Goal: Task Accomplishment & Management: Complete application form

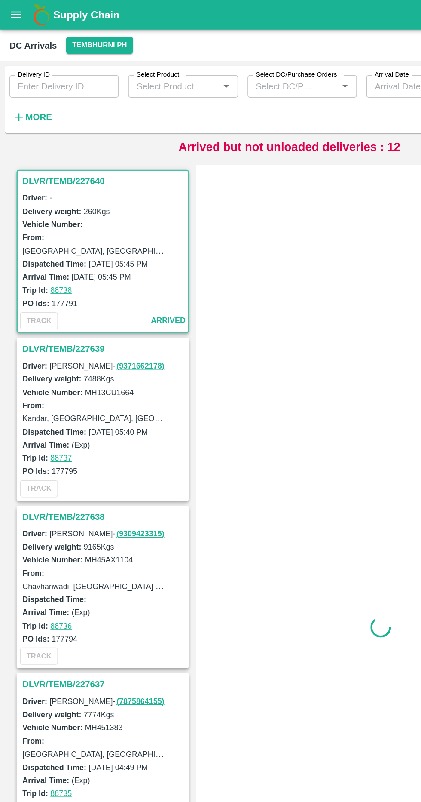
click at [22, 91] on button "More" at bounding box center [23, 85] width 33 height 15
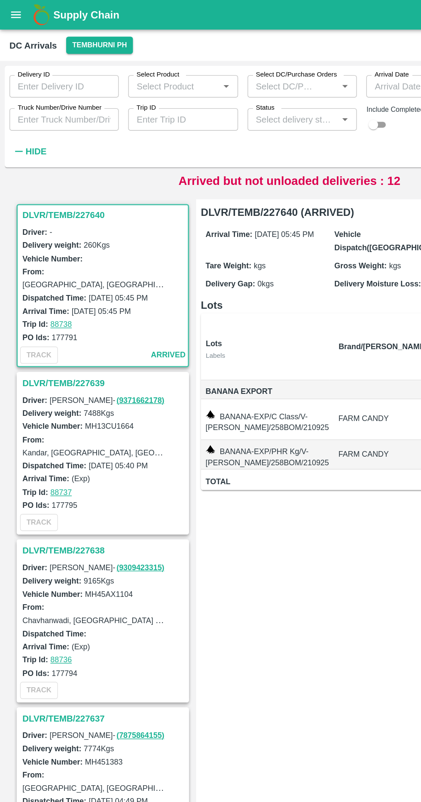
click at [76, 87] on input "Truck Number/Drive Number" at bounding box center [47, 87] width 80 height 16
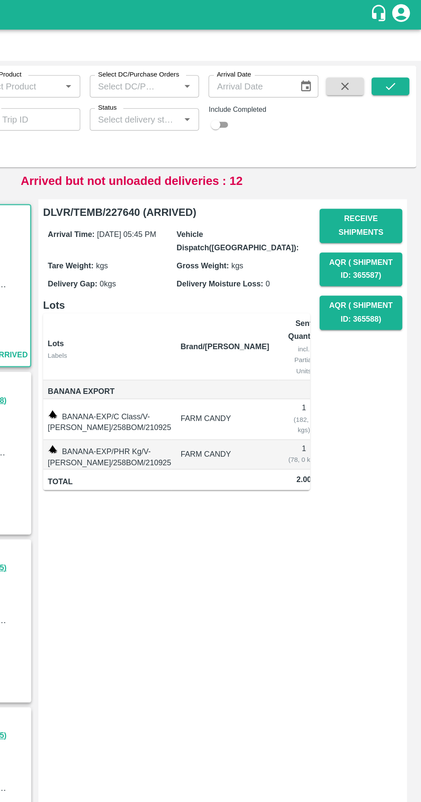
type input "5101"
click at [402, 66] on icon "submit" at bounding box center [398, 62] width 9 height 9
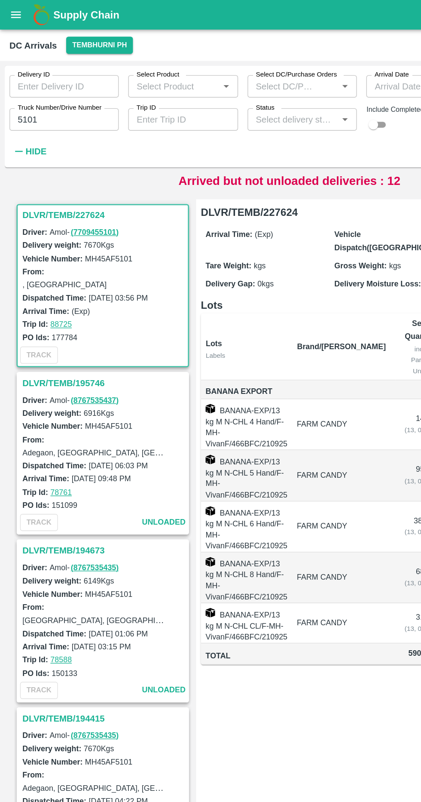
click at [65, 160] on h3 "DLVR/TEMB/227624" at bounding box center [76, 156] width 120 height 11
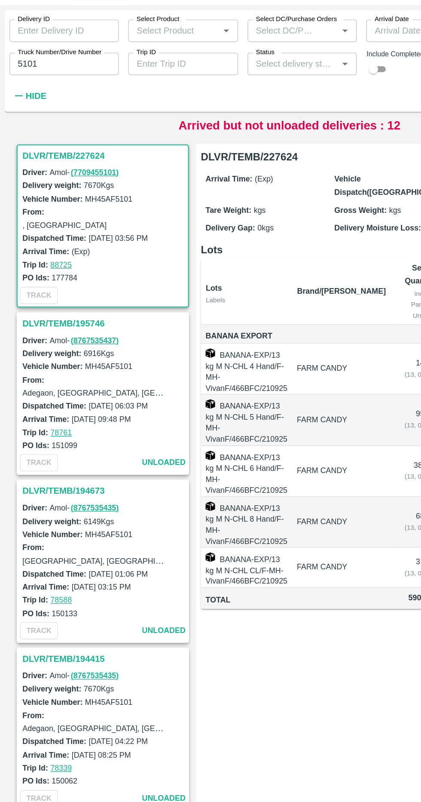
scroll to position [3, 0]
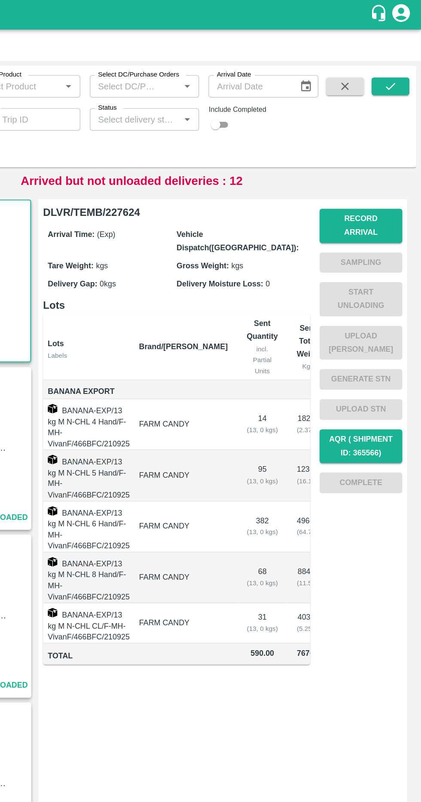
click at [395, 159] on button "Record Arrival" at bounding box center [378, 164] width 60 height 25
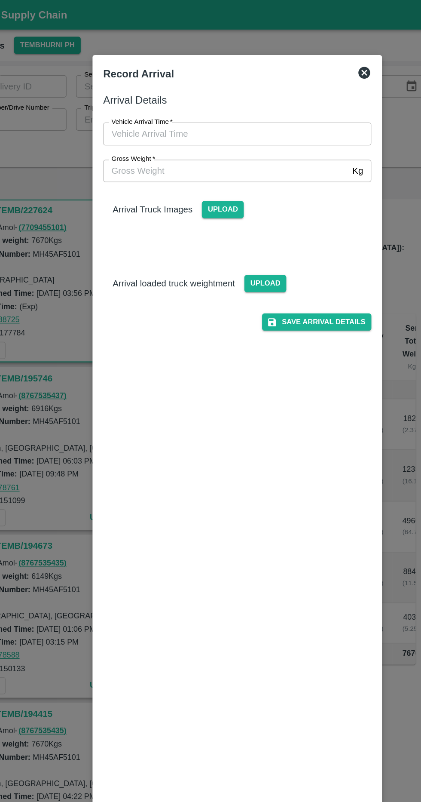
click at [253, 97] on input "Vehicle Arrival Time   *" at bounding box center [207, 97] width 189 height 16
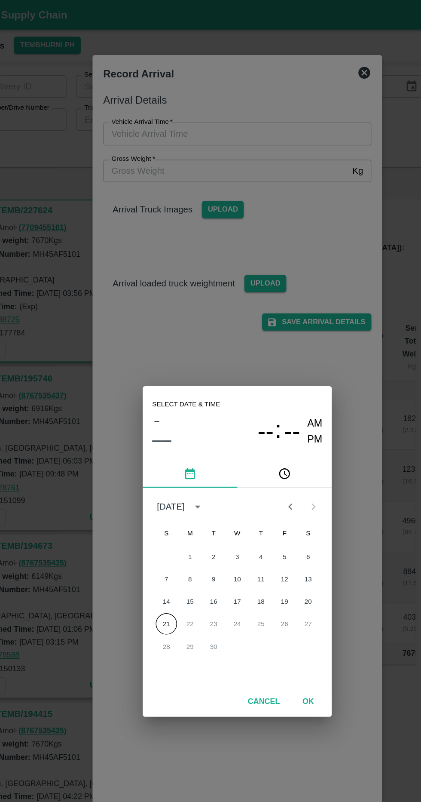
click at [163, 454] on button "21" at bounding box center [158, 453] width 15 height 15
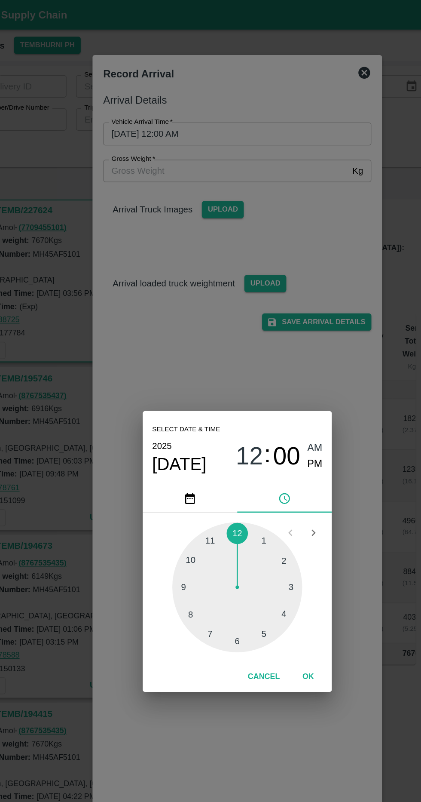
click at [243, 464] on div at bounding box center [210, 427] width 95 height 95
click at [218, 465] on div at bounding box center [210, 427] width 95 height 95
click at [269, 341] on span "PM" at bounding box center [267, 338] width 11 height 12
type input "[DATE] 05:28 PM"
click at [272, 492] on button "OK" at bounding box center [263, 492] width 28 height 15
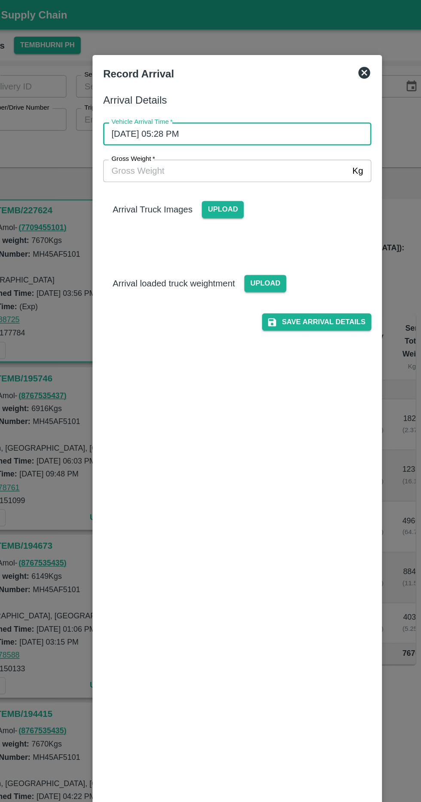
click at [259, 124] on input "Gross Weight   *" at bounding box center [202, 124] width 178 height 16
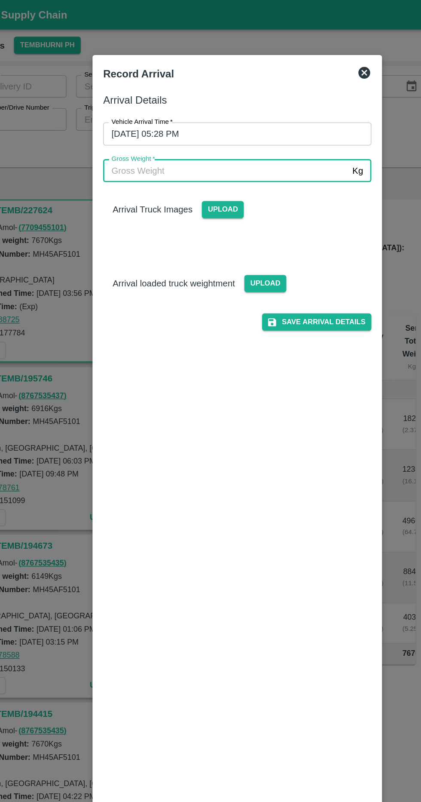
click at [258, 127] on input "Gross Weight   *" at bounding box center [202, 124] width 178 height 16
type input "14078"
click at [206, 155] on span "Upload" at bounding box center [200, 152] width 31 height 12
click at [0, 0] on input "Upload" at bounding box center [0, 0] width 0 height 0
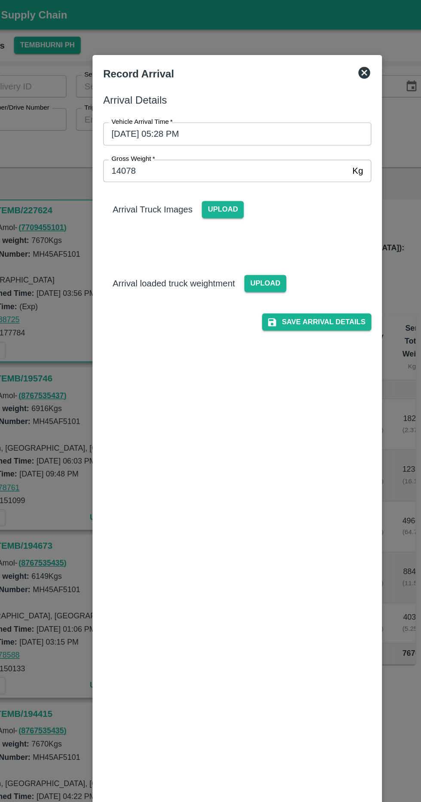
click at [234, 207] on span "Upload" at bounding box center [231, 206] width 31 height 12
click at [0, 0] on input "Upload" at bounding box center [0, 0] width 0 height 0
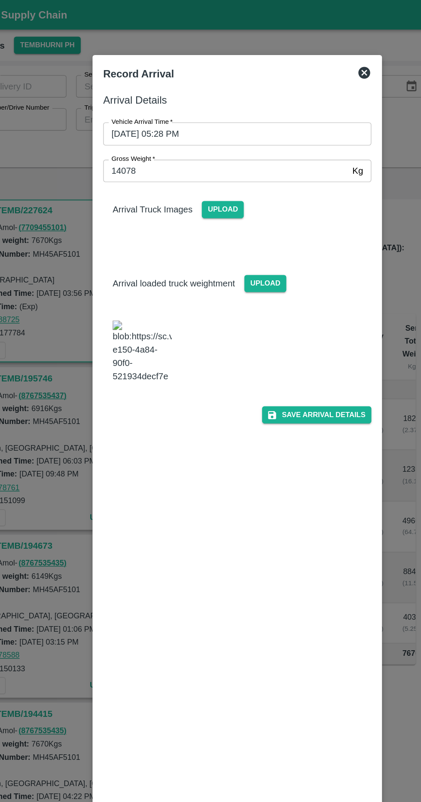
click at [210, 148] on span "Upload" at bounding box center [200, 152] width 31 height 12
click at [0, 0] on input "Upload" at bounding box center [0, 0] width 0 height 0
click at [206, 152] on span "Upload" at bounding box center [200, 152] width 31 height 12
click at [0, 0] on input "Upload" at bounding box center [0, 0] width 0 height 0
click at [200, 156] on span "Upload" at bounding box center [200, 152] width 31 height 12
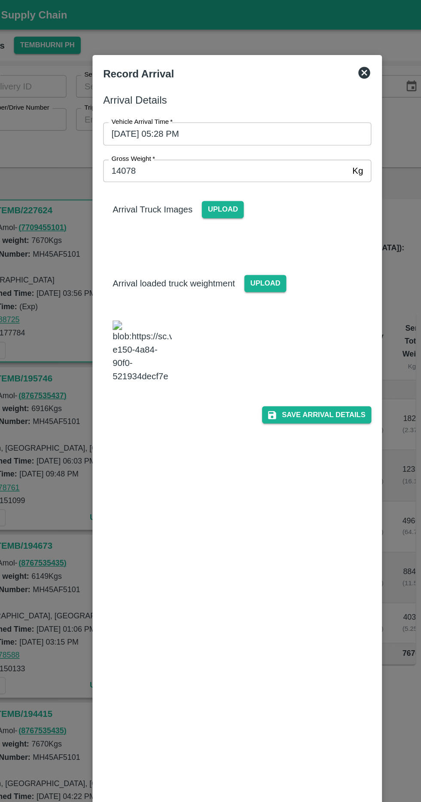
click at [0, 0] on input "Upload" at bounding box center [0, 0] width 0 height 0
click at [200, 151] on span "Upload" at bounding box center [200, 152] width 31 height 12
click at [0, 0] on input "Upload" at bounding box center [0, 0] width 0 height 0
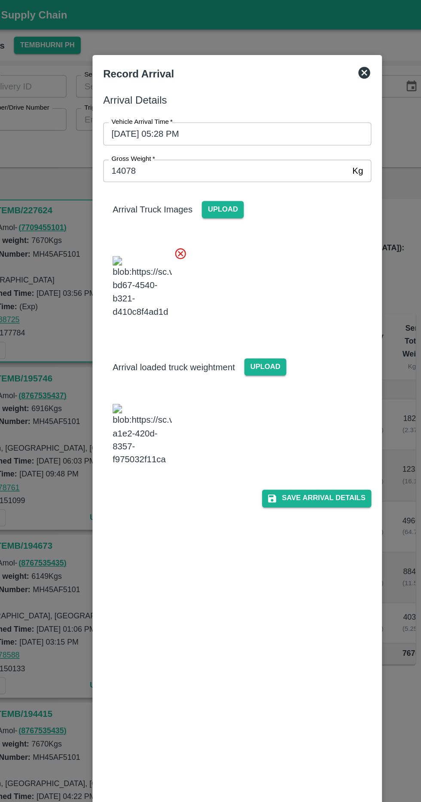
click at [169, 185] on icon at bounding box center [169, 184] width 9 height 9
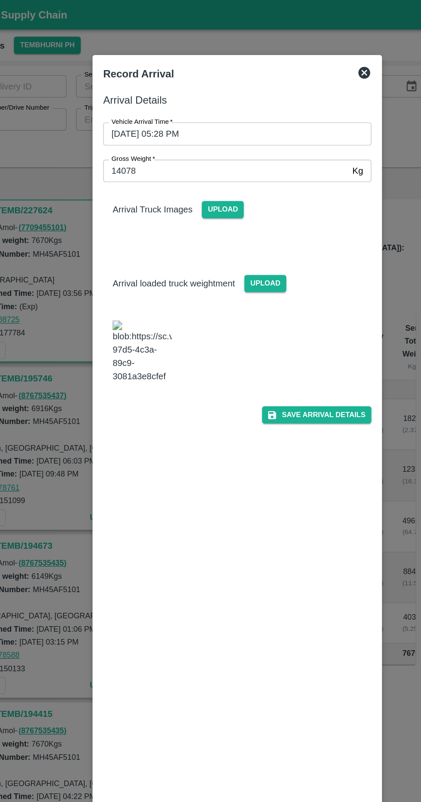
click at [210, 155] on span "Upload" at bounding box center [200, 152] width 31 height 12
click at [0, 0] on input "Upload" at bounding box center [0, 0] width 0 height 0
click at [196, 151] on span "Upload" at bounding box center [200, 152] width 31 height 12
click at [0, 0] on input "Upload" at bounding box center [0, 0] width 0 height 0
click at [194, 158] on span "Upload" at bounding box center [200, 152] width 31 height 12
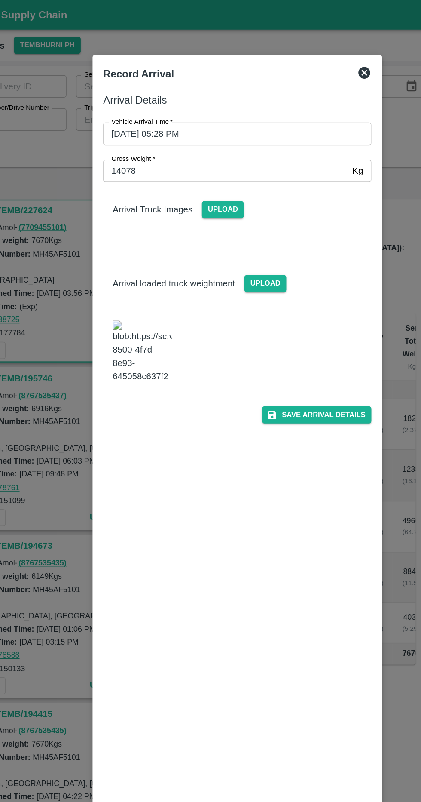
click at [0, 0] on input "Upload" at bounding box center [0, 0] width 0 height 0
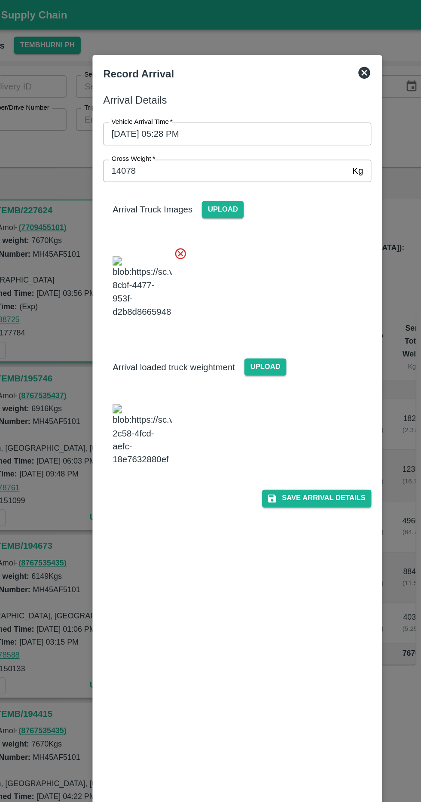
click at [287, 369] on button "Save Arrival Details" at bounding box center [269, 362] width 80 height 12
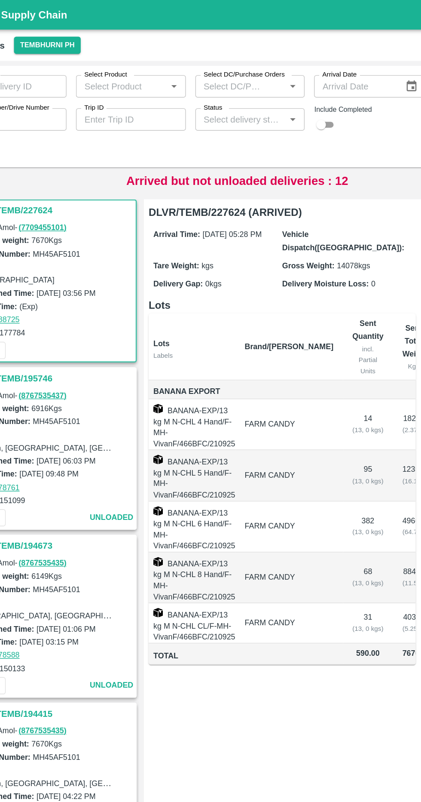
scroll to position [0, 47]
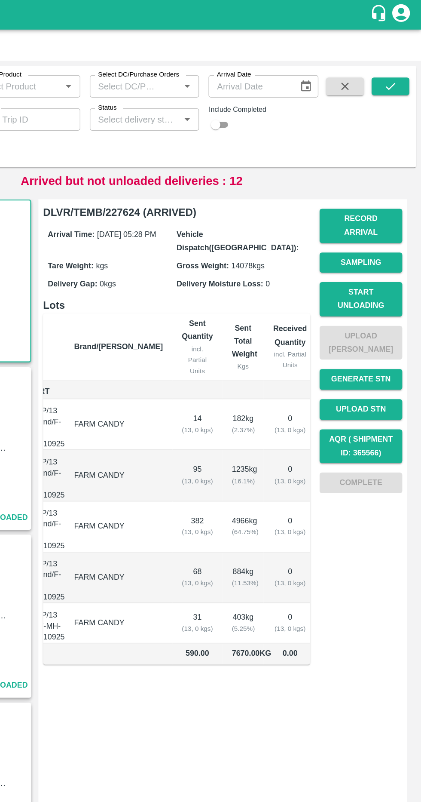
click at [406, 208] on button "Start Unloading" at bounding box center [378, 217] width 60 height 25
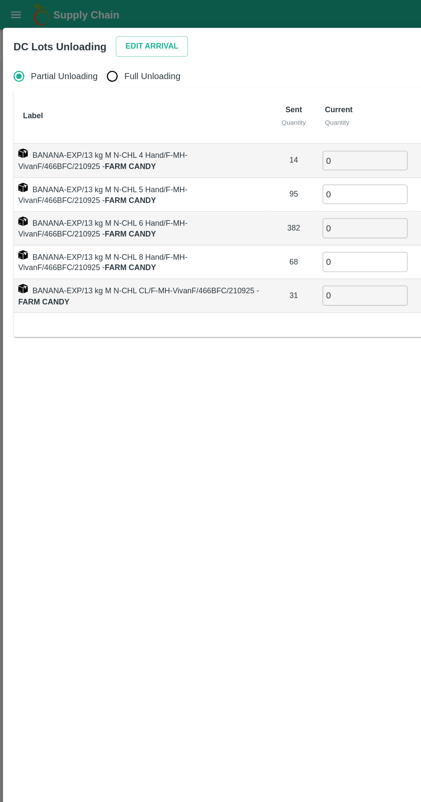
click at [95, 40] on button "Edit Arrival" at bounding box center [110, 33] width 52 height 15
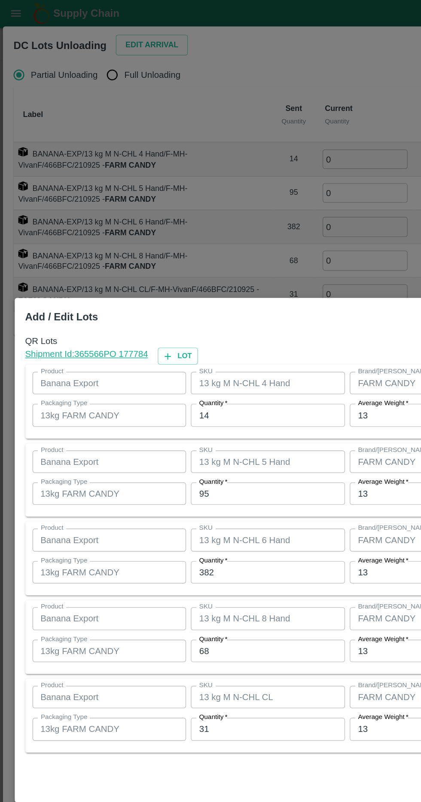
click at [202, 303] on input "14" at bounding box center [195, 303] width 112 height 16
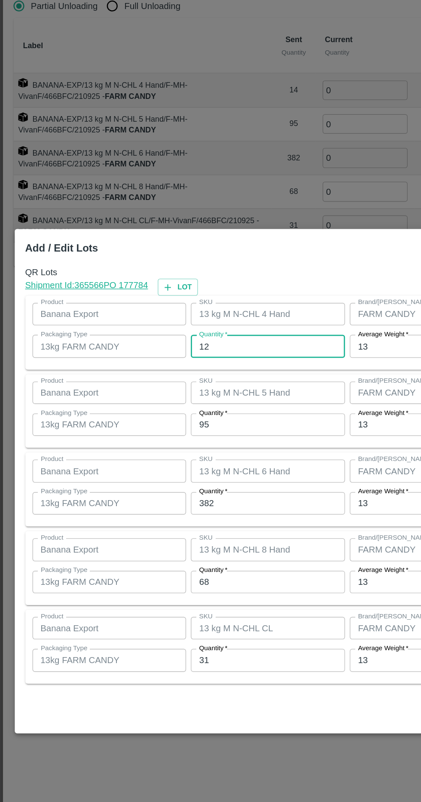
type input "12"
click at [205, 363] on input "95" at bounding box center [195, 360] width 112 height 16
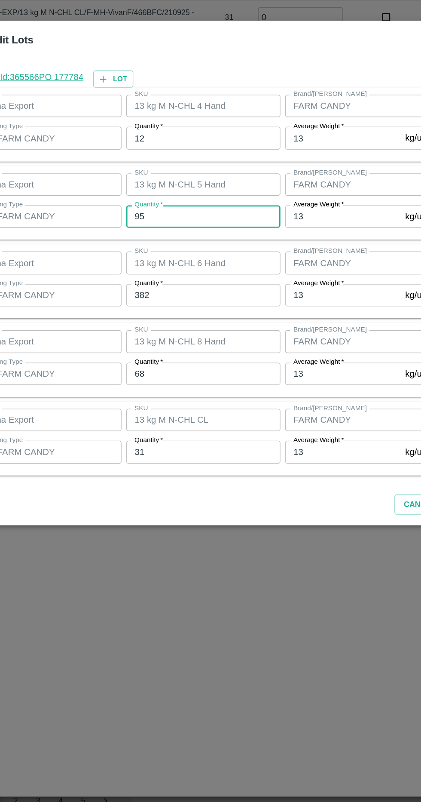
type input "9"
type input "115"
click at [226, 418] on input "382" at bounding box center [195, 417] width 112 height 16
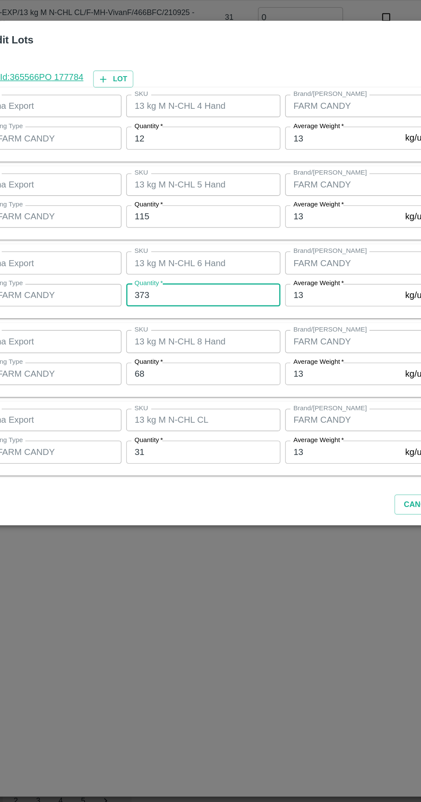
type input "373"
click at [213, 477] on input "68" at bounding box center [195, 474] width 112 height 16
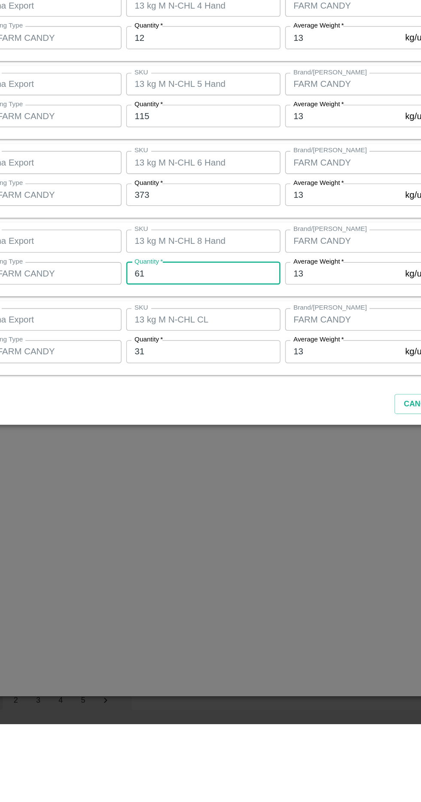
type input "61"
click at [230, 528] on input "31" at bounding box center [195, 531] width 112 height 16
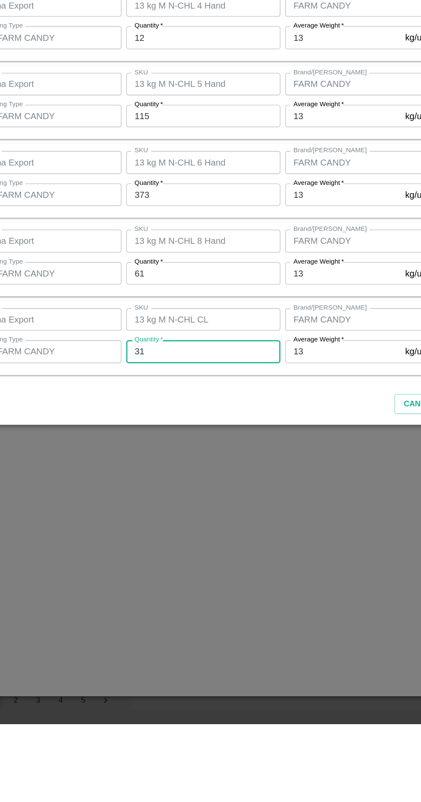
type input "3"
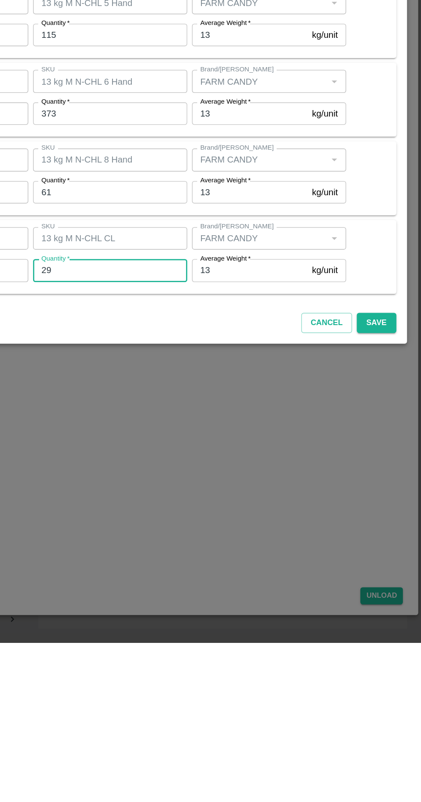
type input "29"
click at [400, 575] on button "Save" at bounding box center [389, 569] width 28 height 15
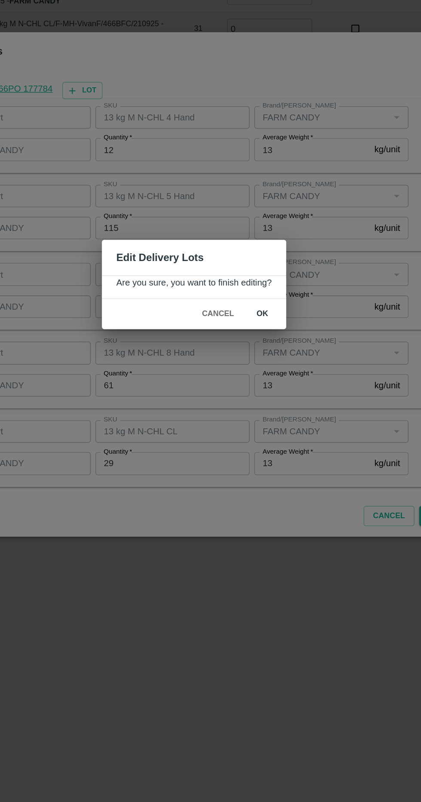
click at [271, 421] on button "ok" at bounding box center [261, 422] width 28 height 15
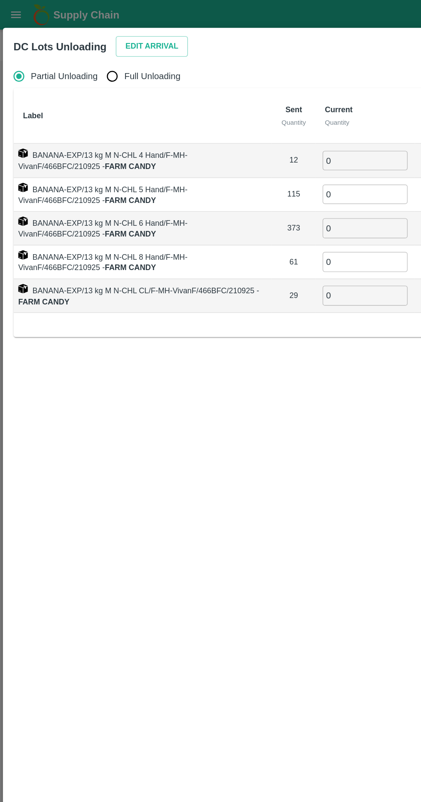
click at [103, 55] on span "Full Unloading" at bounding box center [111, 55] width 41 height 9
click at [90, 55] on input "Full Unloading" at bounding box center [81, 55] width 17 height 17
radio input "true"
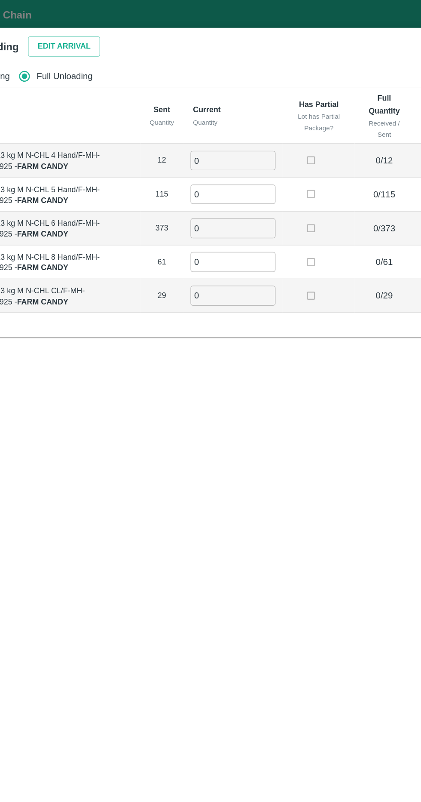
click at [246, 119] on input "0" at bounding box center [234, 117] width 62 height 14
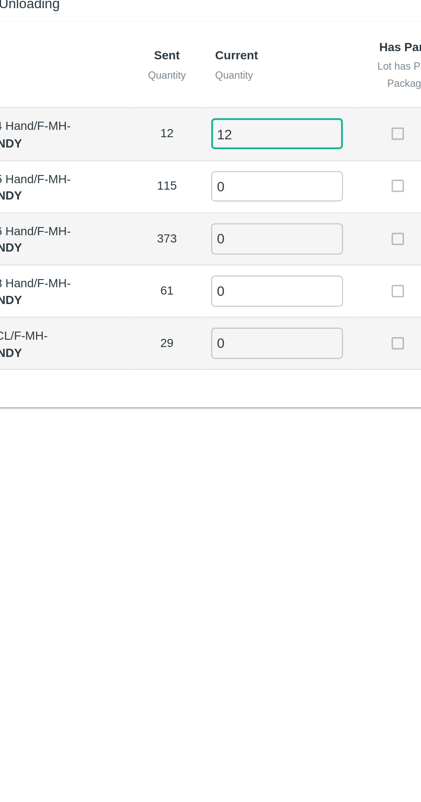
type input "12"
click at [251, 143] on input "0" at bounding box center [234, 141] width 62 height 14
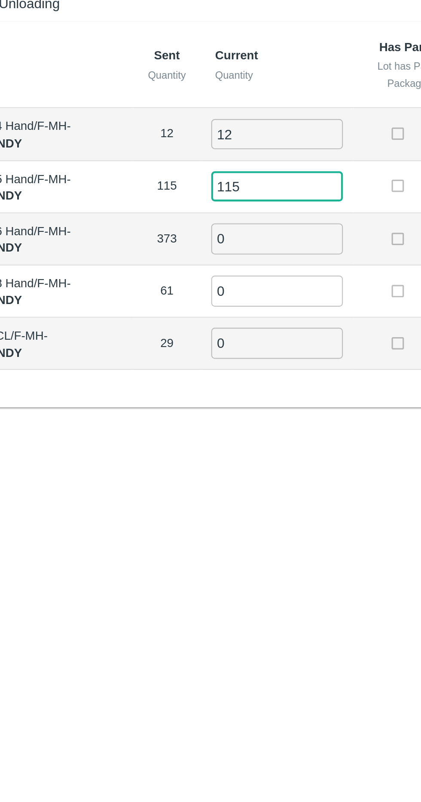
type input "115"
click at [238, 162] on input "0" at bounding box center [234, 166] width 62 height 14
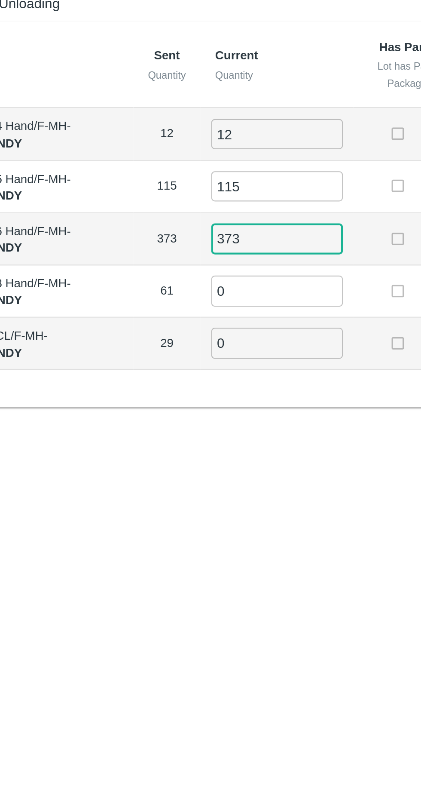
type input "373"
click at [249, 192] on input "0" at bounding box center [234, 190] width 62 height 14
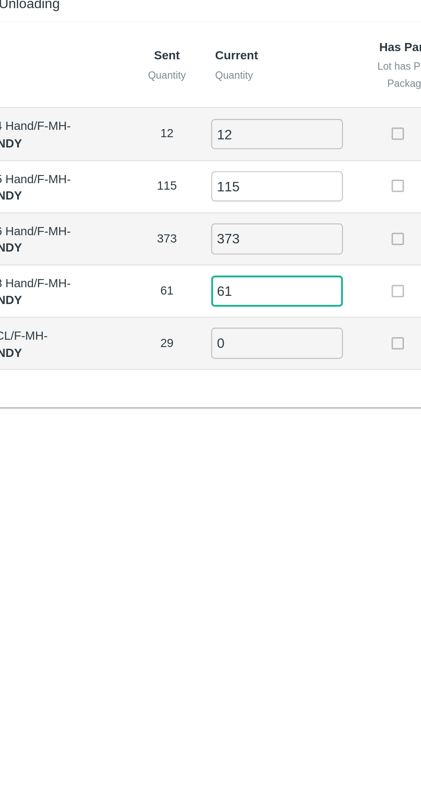
type input "61"
click at [250, 211] on input "0" at bounding box center [234, 215] width 62 height 14
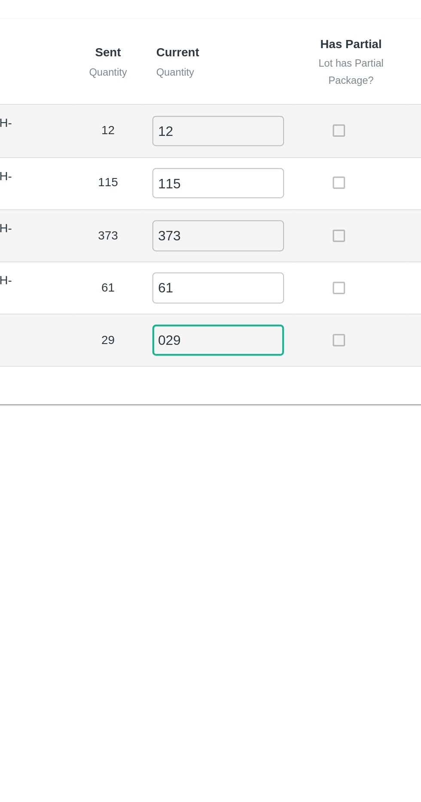
click at [210, 216] on input "029" at bounding box center [234, 215] width 62 height 14
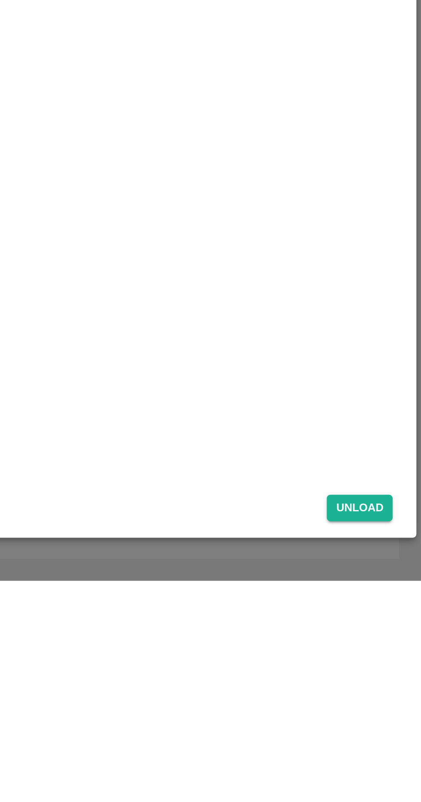
scroll to position [0, 0]
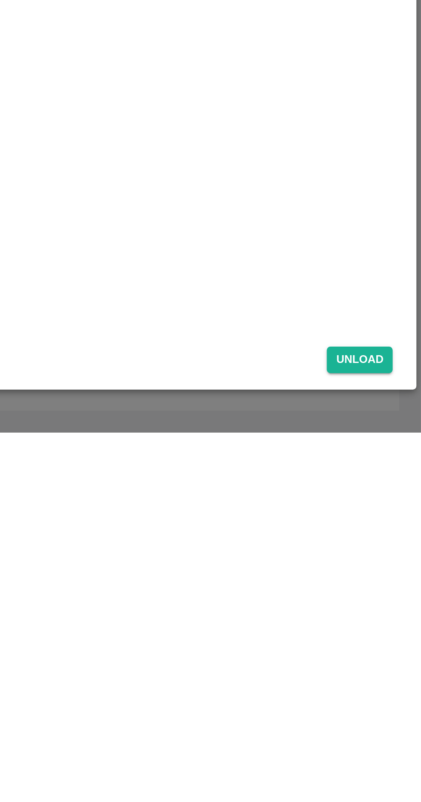
type input "29"
click at [398, 766] on button "Unload" at bounding box center [392, 768] width 31 height 12
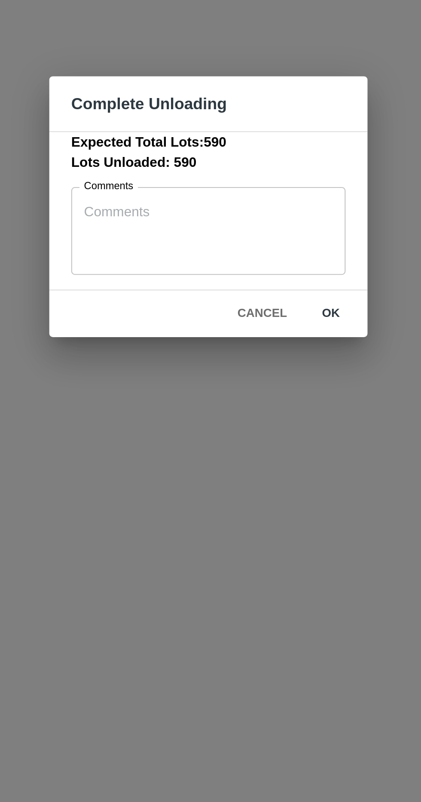
click at [269, 455] on button "ok" at bounding box center [269, 451] width 28 height 15
